Goal: Entertainment & Leisure: Browse casually

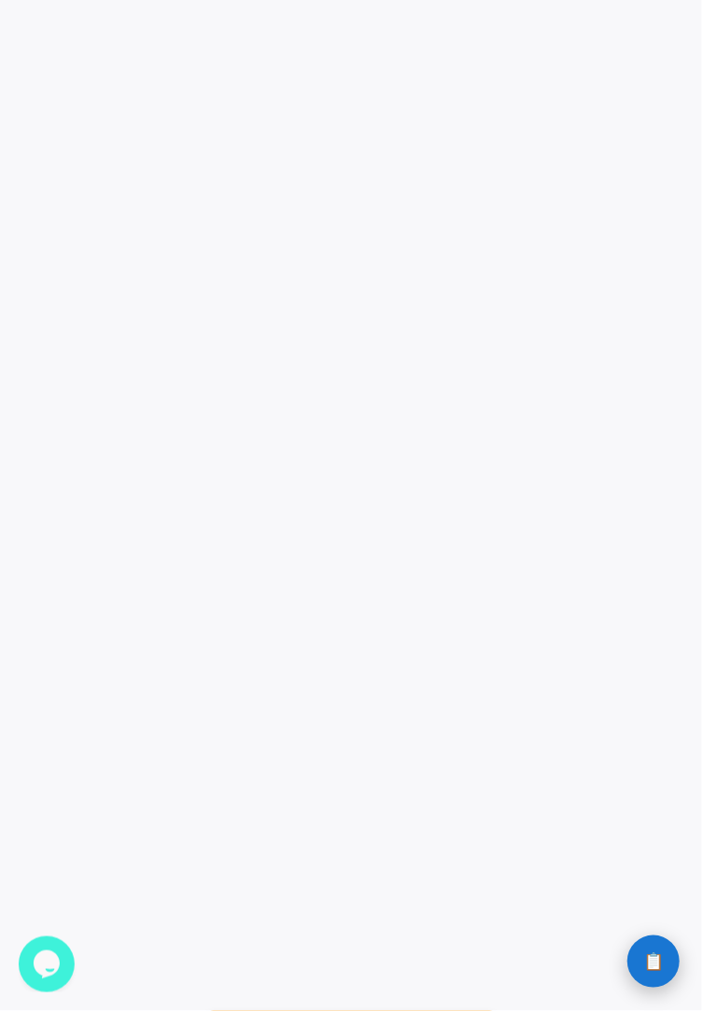
click at [654, 947] on button "📋 History" at bounding box center [654, 961] width 52 height 52
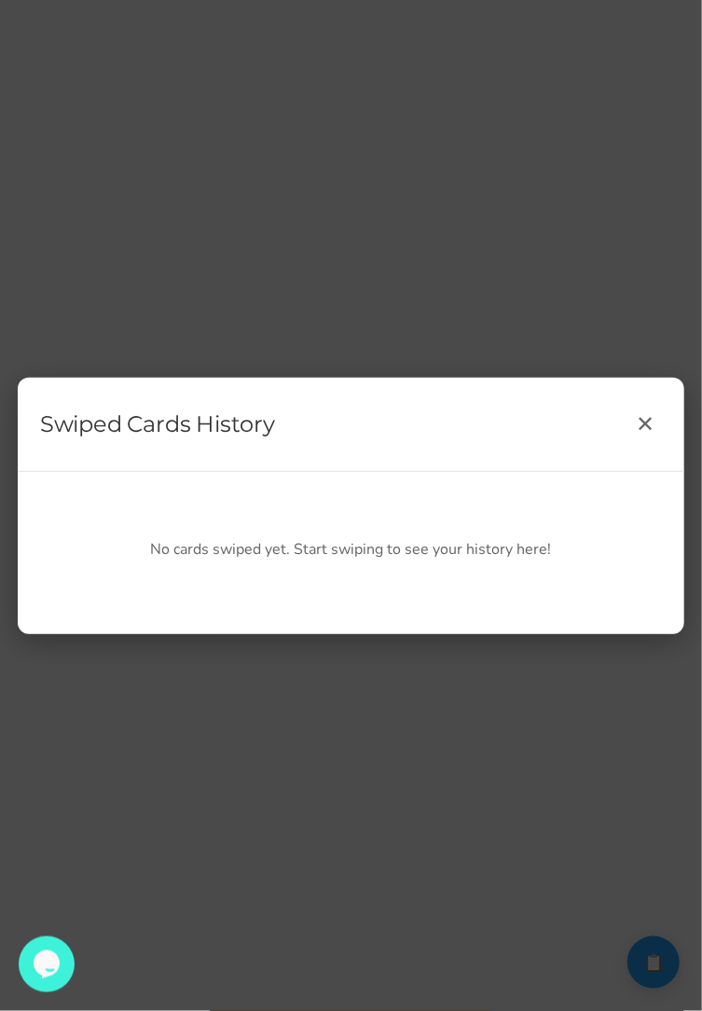
click at [634, 931] on div "Swiped Cards History ✕ No cards swiped yet. Start swiping to see your history h…" at bounding box center [351, 505] width 702 height 1011
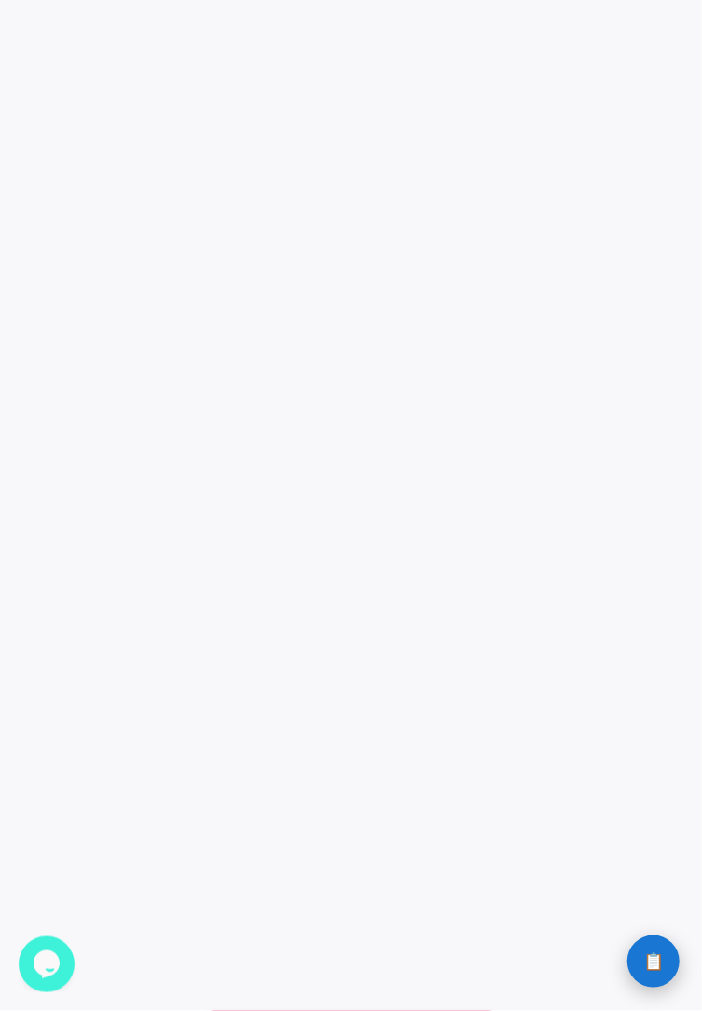
click at [639, 972] on button "📋 History" at bounding box center [654, 961] width 52 height 52
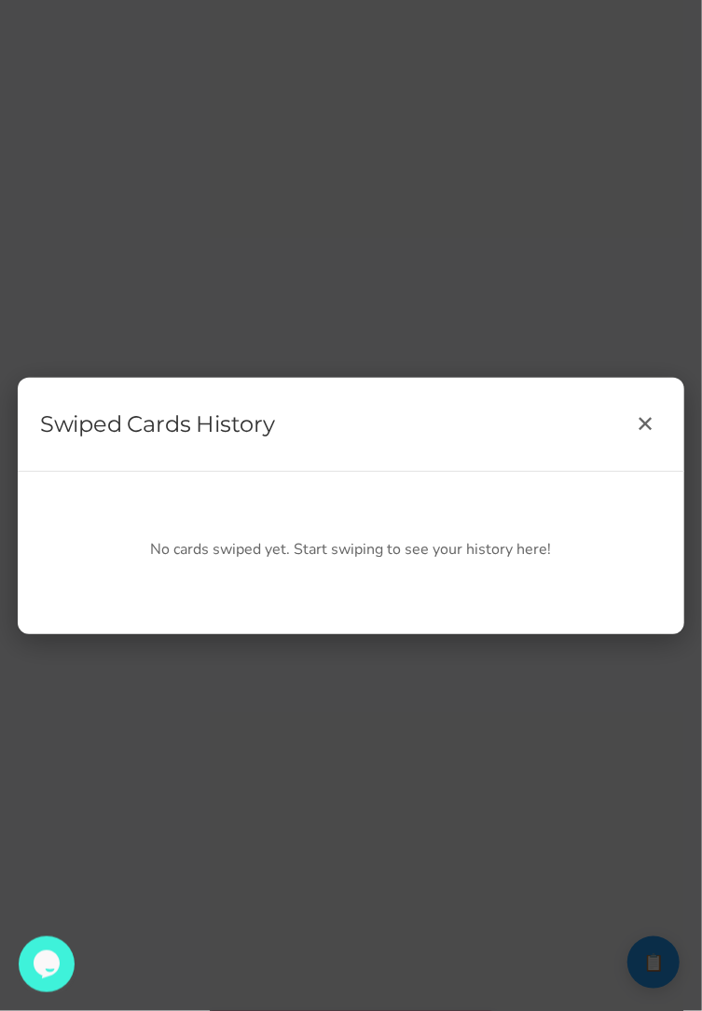
click at [615, 896] on div "Swiped Cards History ✕ No cards swiped yet. Start swiping to see your history h…" at bounding box center [351, 505] width 702 height 1011
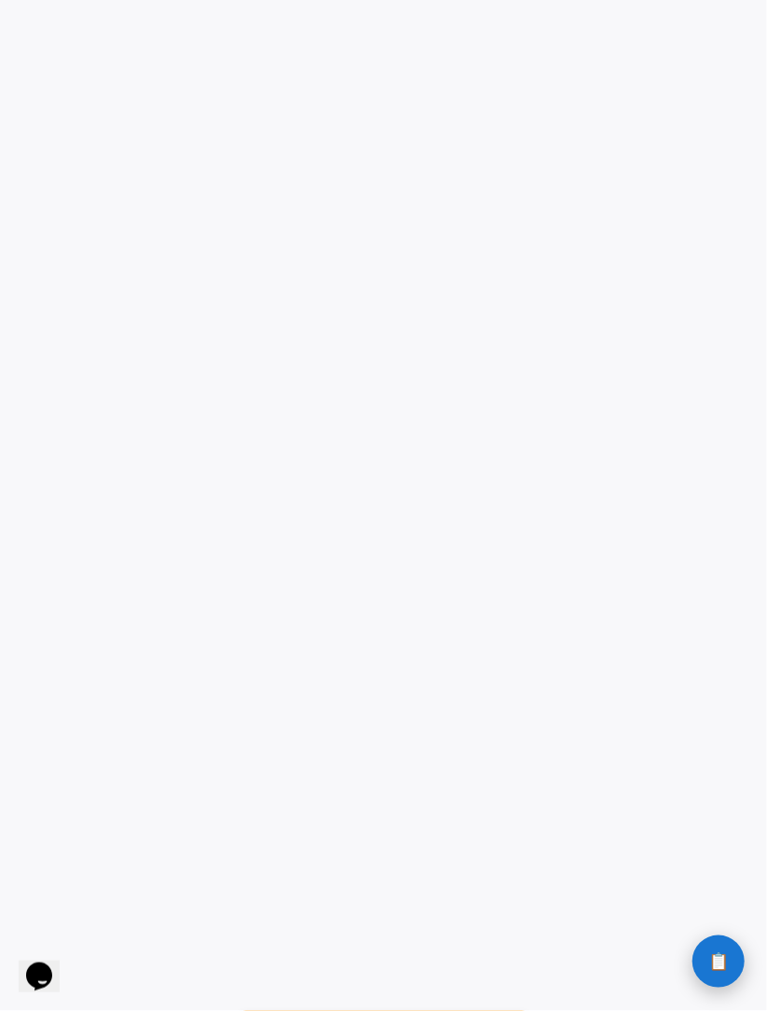
click at [726, 963] on span "📋" at bounding box center [719, 961] width 21 height 17
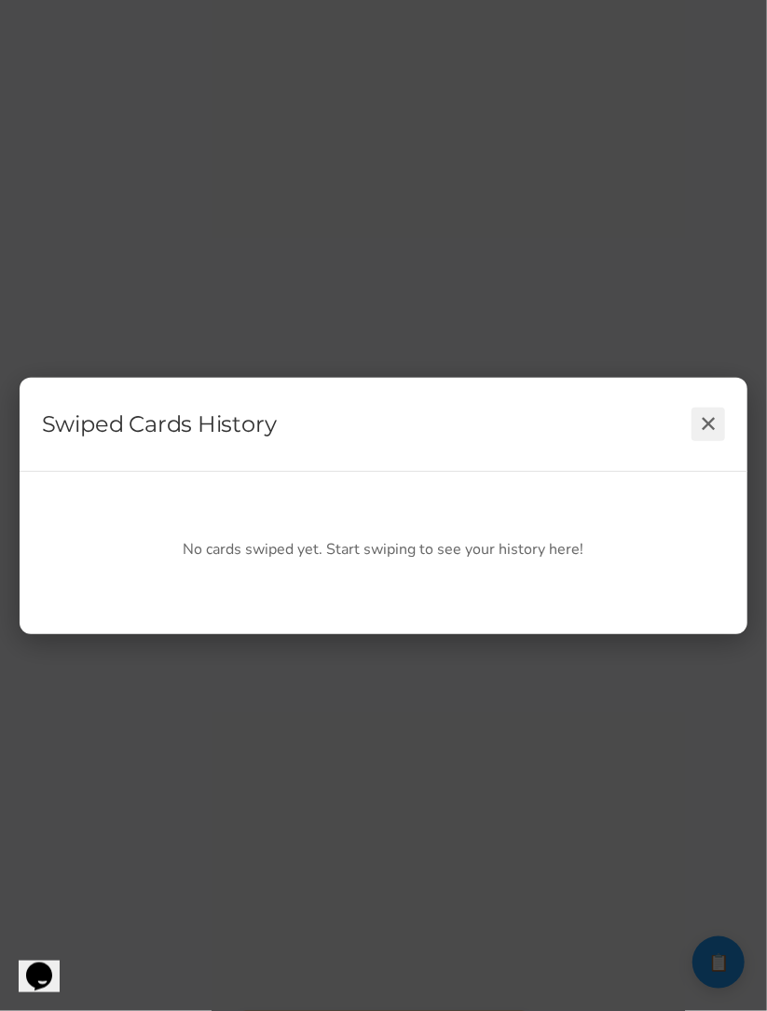
click at [706, 412] on button "✕" at bounding box center [709, 425] width 34 height 34
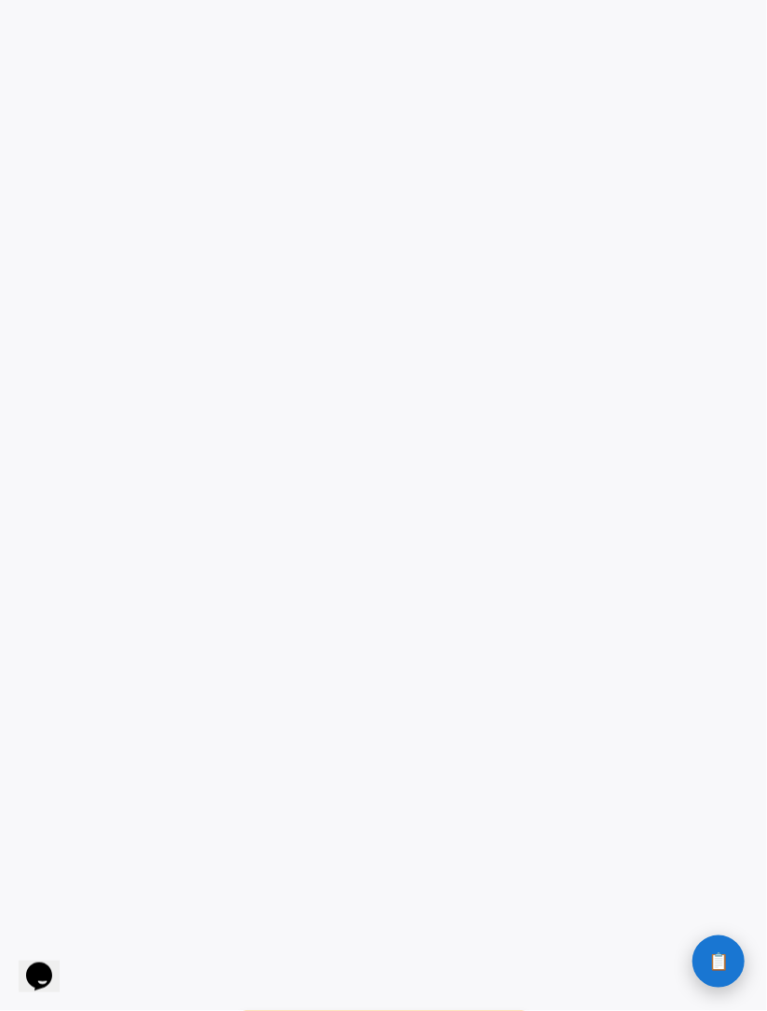
click at [723, 953] on span "📋" at bounding box center [719, 961] width 21 height 17
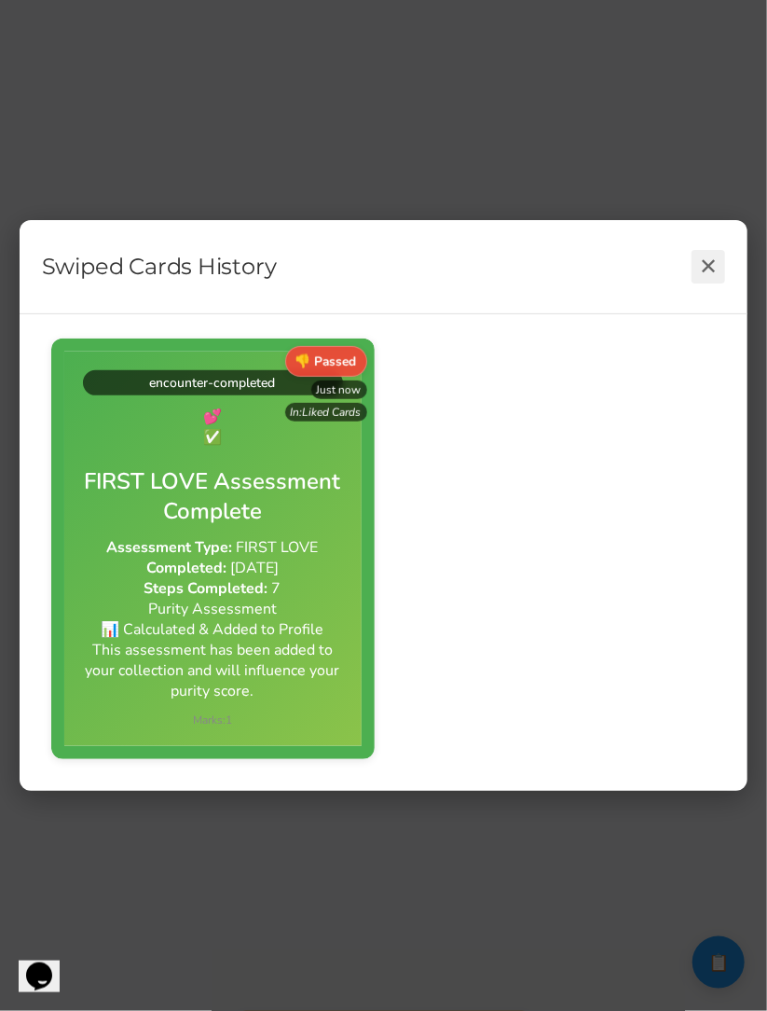
click at [709, 256] on button "✕" at bounding box center [709, 267] width 34 height 34
